Goal: Use online tool/utility: Use online tool/utility

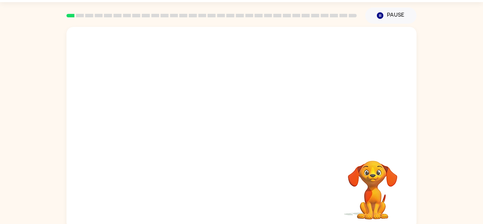
scroll to position [25, 0]
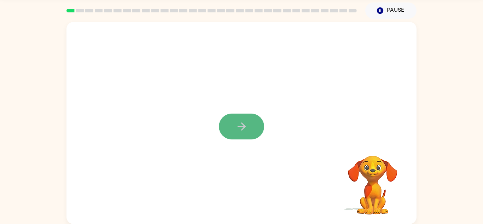
click at [239, 127] on icon "button" at bounding box center [241, 126] width 12 height 12
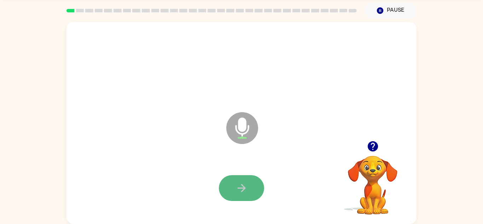
click at [242, 192] on icon "button" at bounding box center [241, 188] width 12 height 12
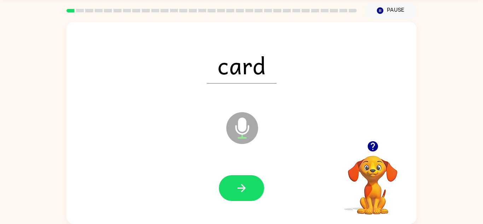
click at [242, 193] on icon "button" at bounding box center [241, 188] width 12 height 12
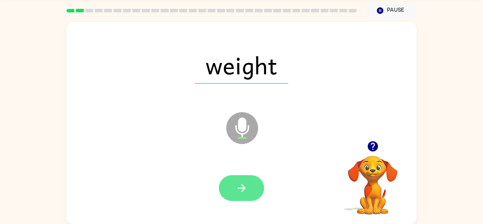
click at [242, 192] on icon "button" at bounding box center [241, 188] width 12 height 12
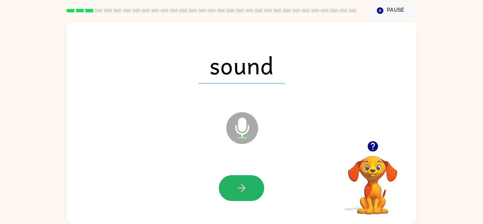
click at [242, 192] on icon "button" at bounding box center [241, 188] width 12 height 12
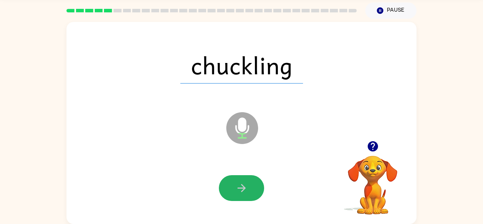
click at [242, 192] on icon "button" at bounding box center [241, 188] width 12 height 12
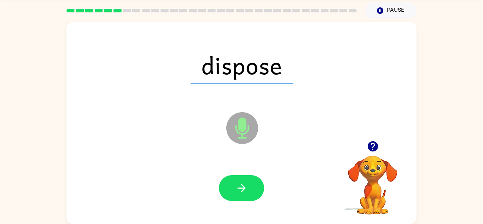
click at [242, 192] on icon "button" at bounding box center [241, 188] width 12 height 12
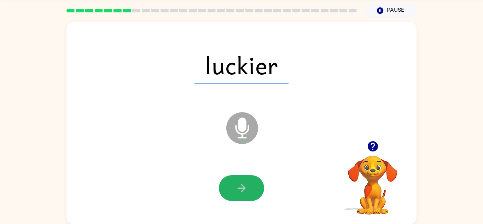
click at [242, 192] on icon "button" at bounding box center [241, 188] width 12 height 12
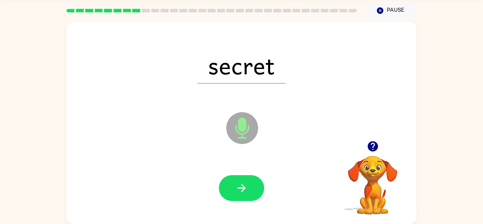
click at [242, 192] on icon "button" at bounding box center [241, 188] width 12 height 12
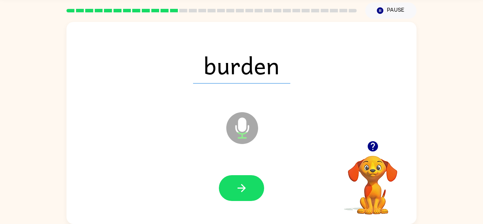
click at [242, 192] on icon "button" at bounding box center [241, 188] width 12 height 12
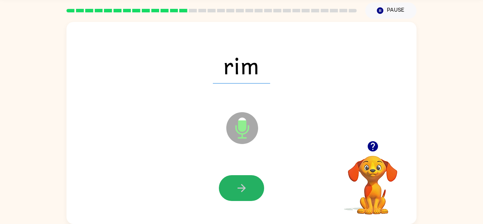
click at [242, 192] on icon "button" at bounding box center [241, 188] width 12 height 12
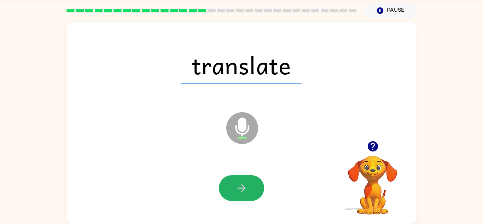
click at [242, 192] on icon "button" at bounding box center [241, 188] width 12 height 12
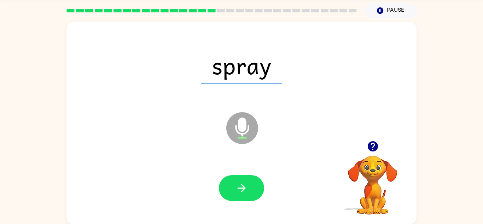
click at [242, 192] on icon "button" at bounding box center [241, 188] width 12 height 12
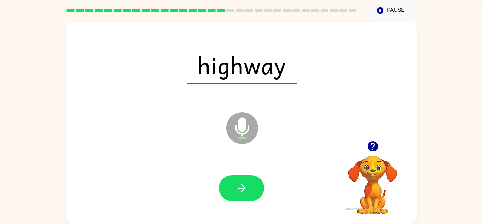
click at [242, 192] on icon "button" at bounding box center [241, 188] width 12 height 12
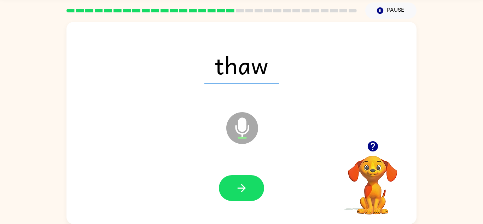
click at [242, 192] on icon "button" at bounding box center [241, 188] width 12 height 12
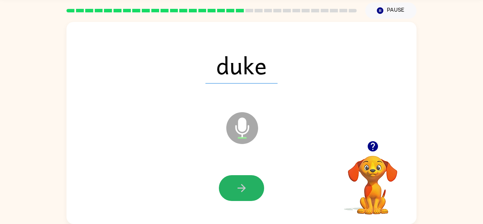
click at [242, 192] on icon "button" at bounding box center [241, 188] width 12 height 12
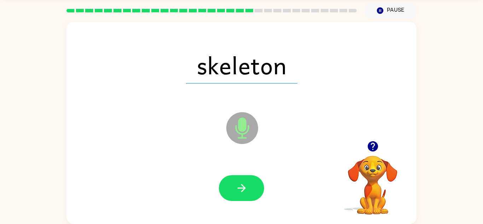
click at [242, 192] on icon "button" at bounding box center [241, 188] width 12 height 12
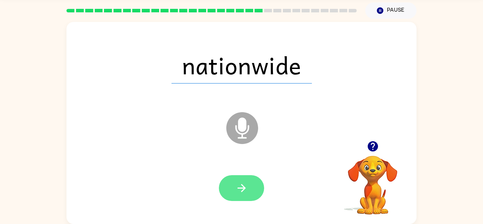
click at [242, 192] on icon "button" at bounding box center [241, 188] width 12 height 12
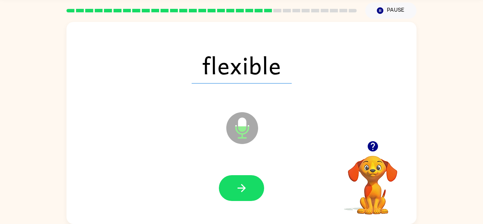
click at [242, 192] on icon "button" at bounding box center [241, 188] width 12 height 12
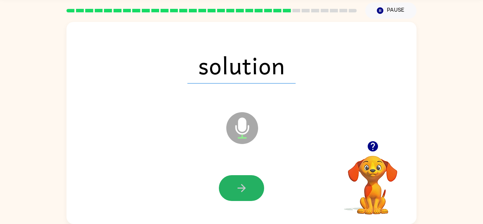
click at [242, 192] on icon "button" at bounding box center [241, 188] width 12 height 12
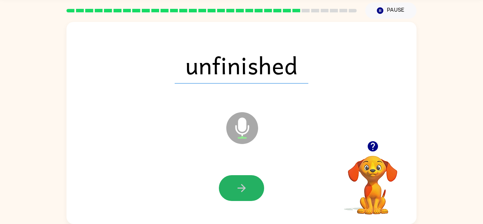
click at [242, 192] on icon "button" at bounding box center [241, 188] width 12 height 12
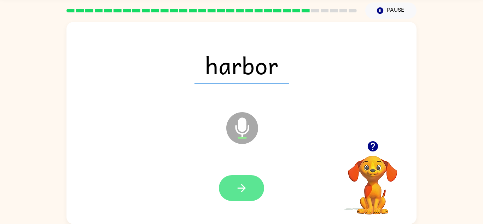
click at [241, 192] on icon "button" at bounding box center [241, 188] width 12 height 12
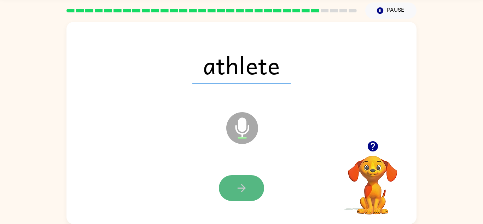
click at [241, 192] on icon "button" at bounding box center [241, 188] width 12 height 12
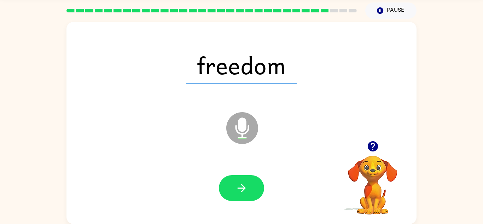
click at [241, 192] on icon "button" at bounding box center [241, 188] width 12 height 12
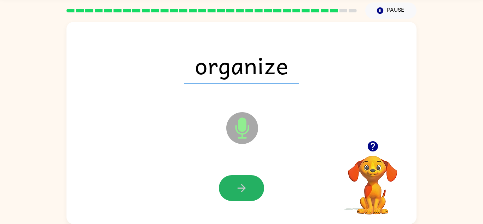
click at [241, 192] on icon "button" at bounding box center [241, 188] width 12 height 12
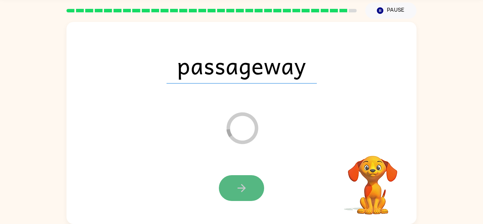
click at [244, 194] on button "button" at bounding box center [241, 188] width 45 height 26
